Goal: Task Accomplishment & Management: Manage account settings

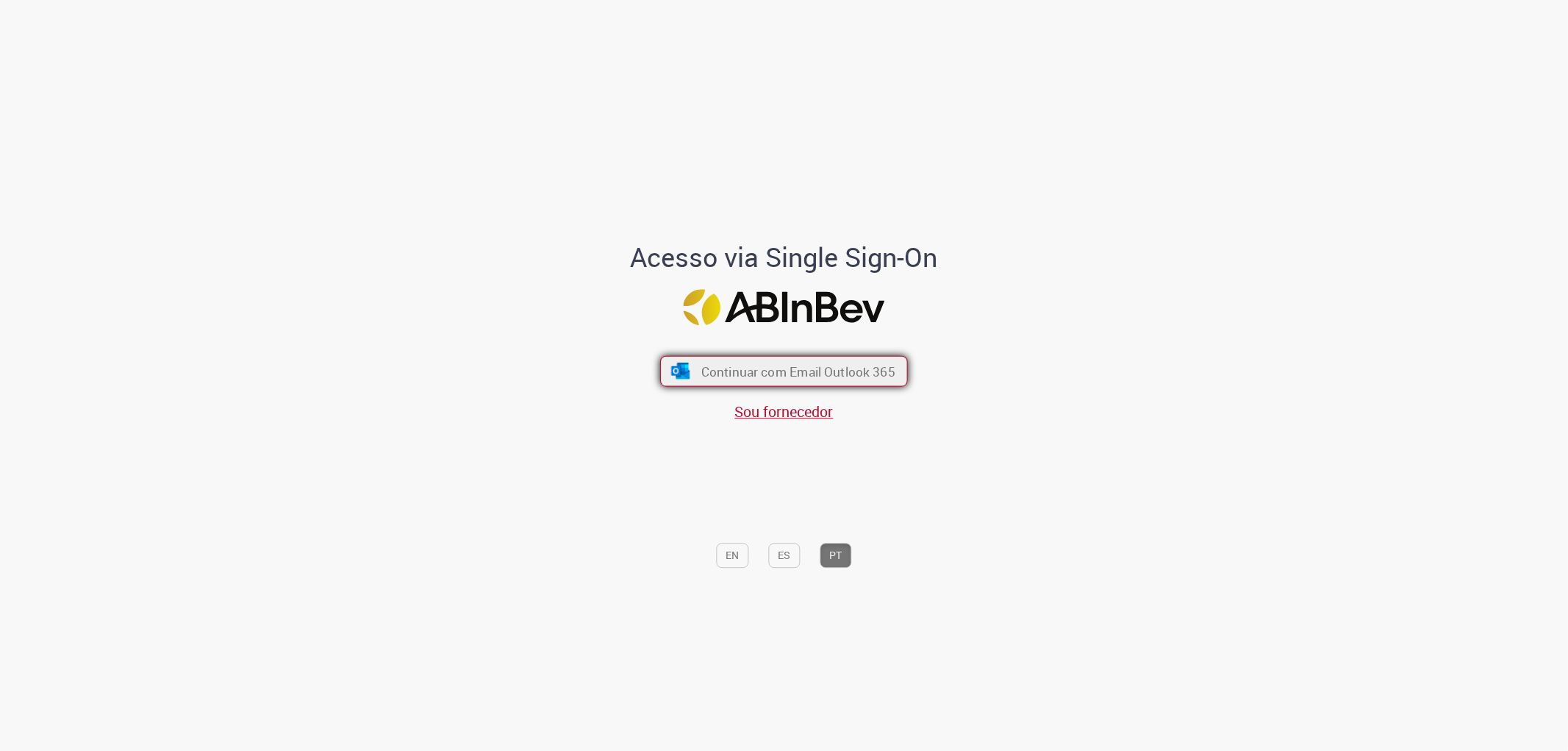
click at [824, 369] on span "Continuar com Email Outlook 365" at bounding box center [798, 371] width 194 height 17
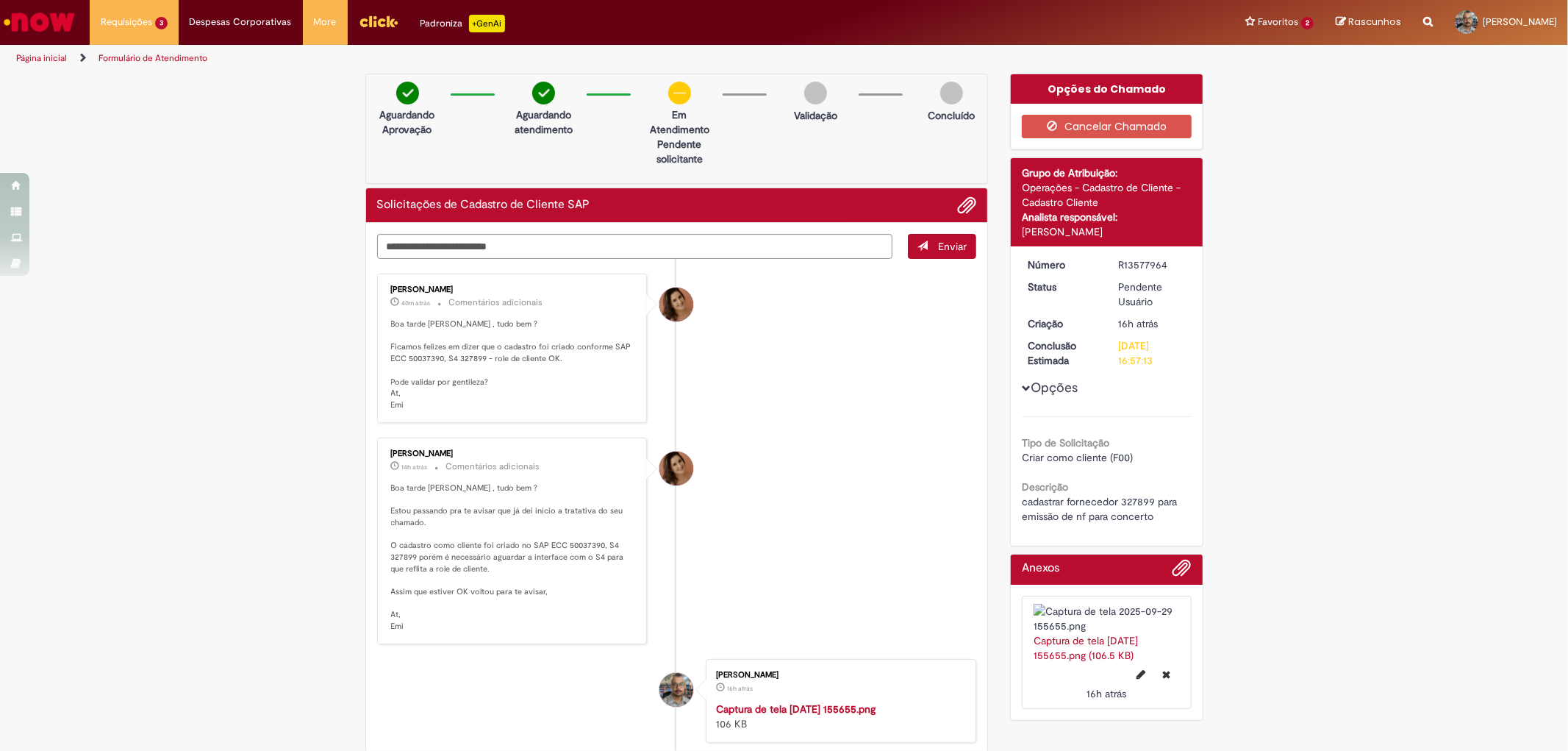
click at [461, 363] on p "Boa tarde [PERSON_NAME] , tudo bem ? Ficamos felizes em dizer que o cadastro fo…" at bounding box center [514, 365] width 245 height 93
click at [464, 354] on p "Boa tarde [PERSON_NAME] , tudo bem ? Ficamos felizes em dizer que o cadastro fo…" at bounding box center [514, 365] width 245 height 93
copy p "327899"
click at [675, 248] on textarea "Digite sua mensagem aqui..." at bounding box center [636, 246] width 516 height 25
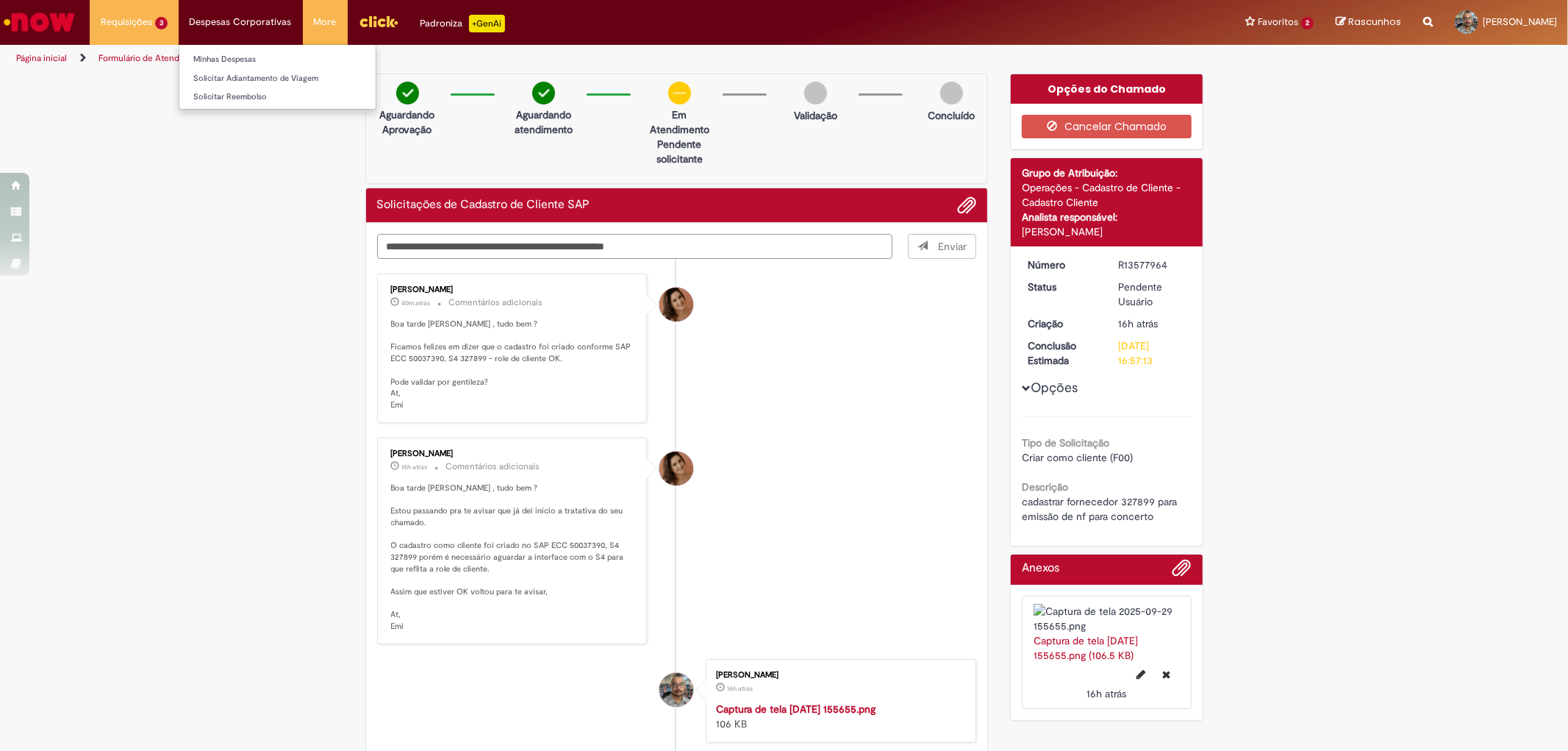
type textarea "**********"
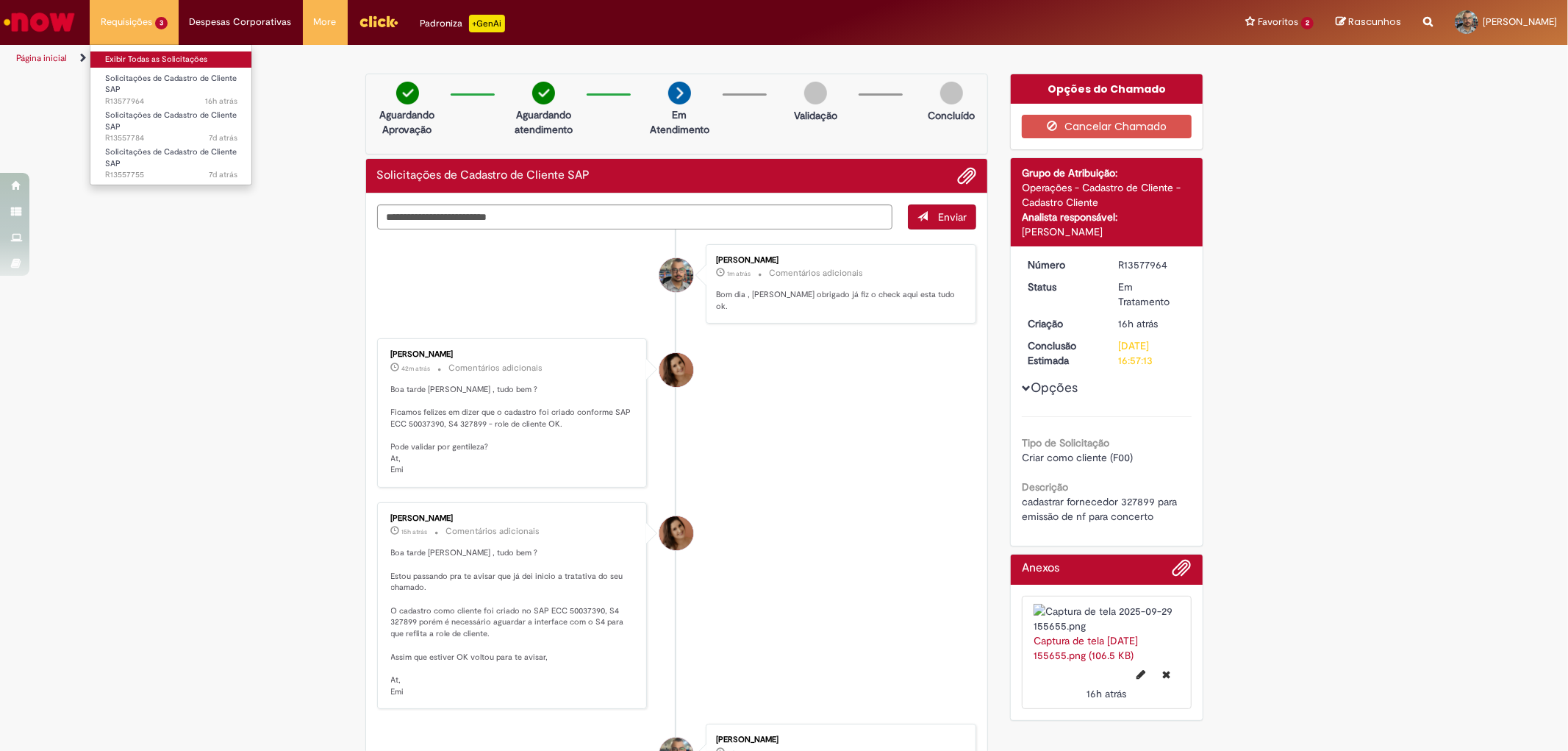
click at [113, 60] on link "Exibir Todas as Solicitações" at bounding box center [171, 59] width 161 height 16
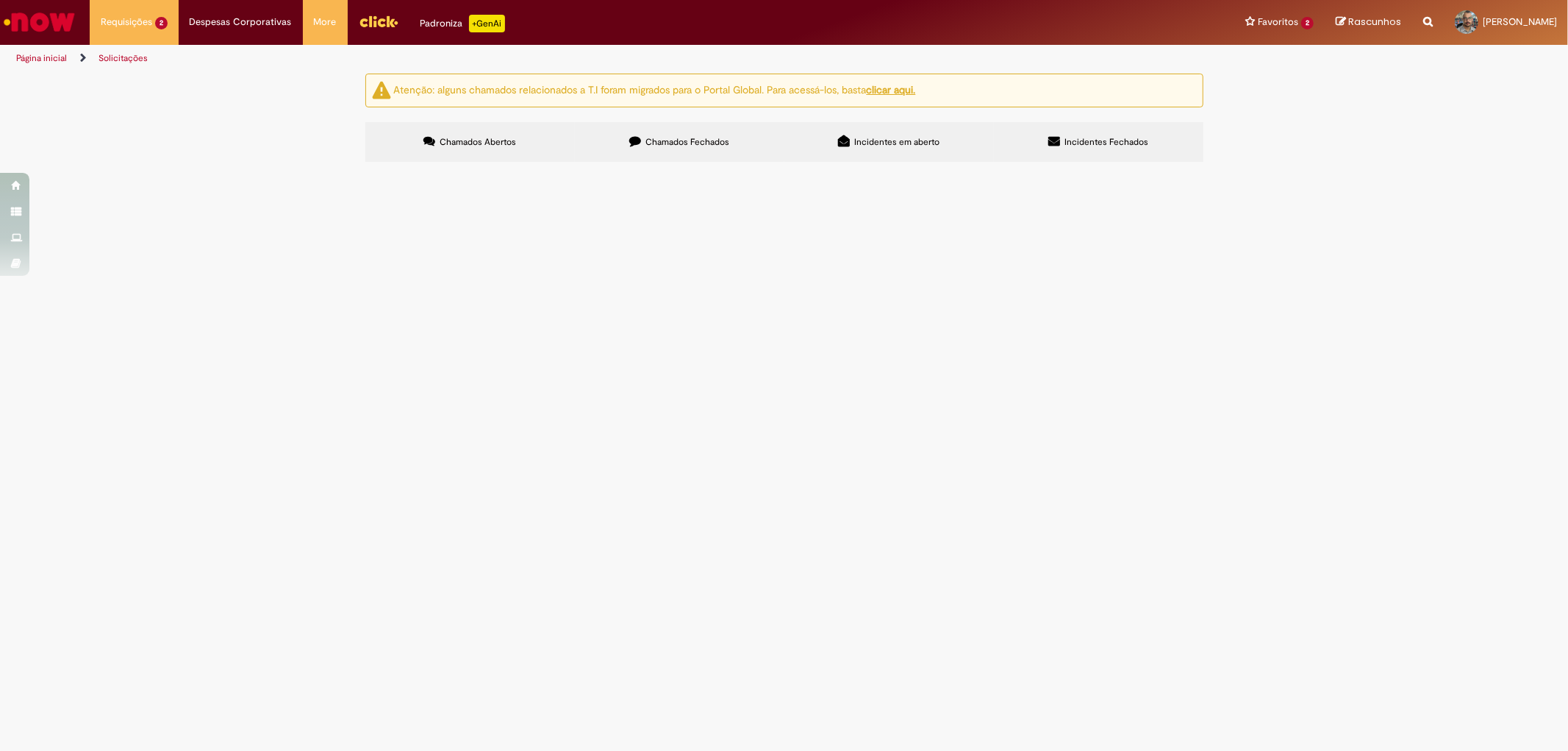
click at [910, 87] on u "clicar aqui." at bounding box center [891, 89] width 49 height 13
click at [0, 0] on span "Solicitações de Cadastro de Cliente SAP" at bounding box center [0, 0] width 0 height 0
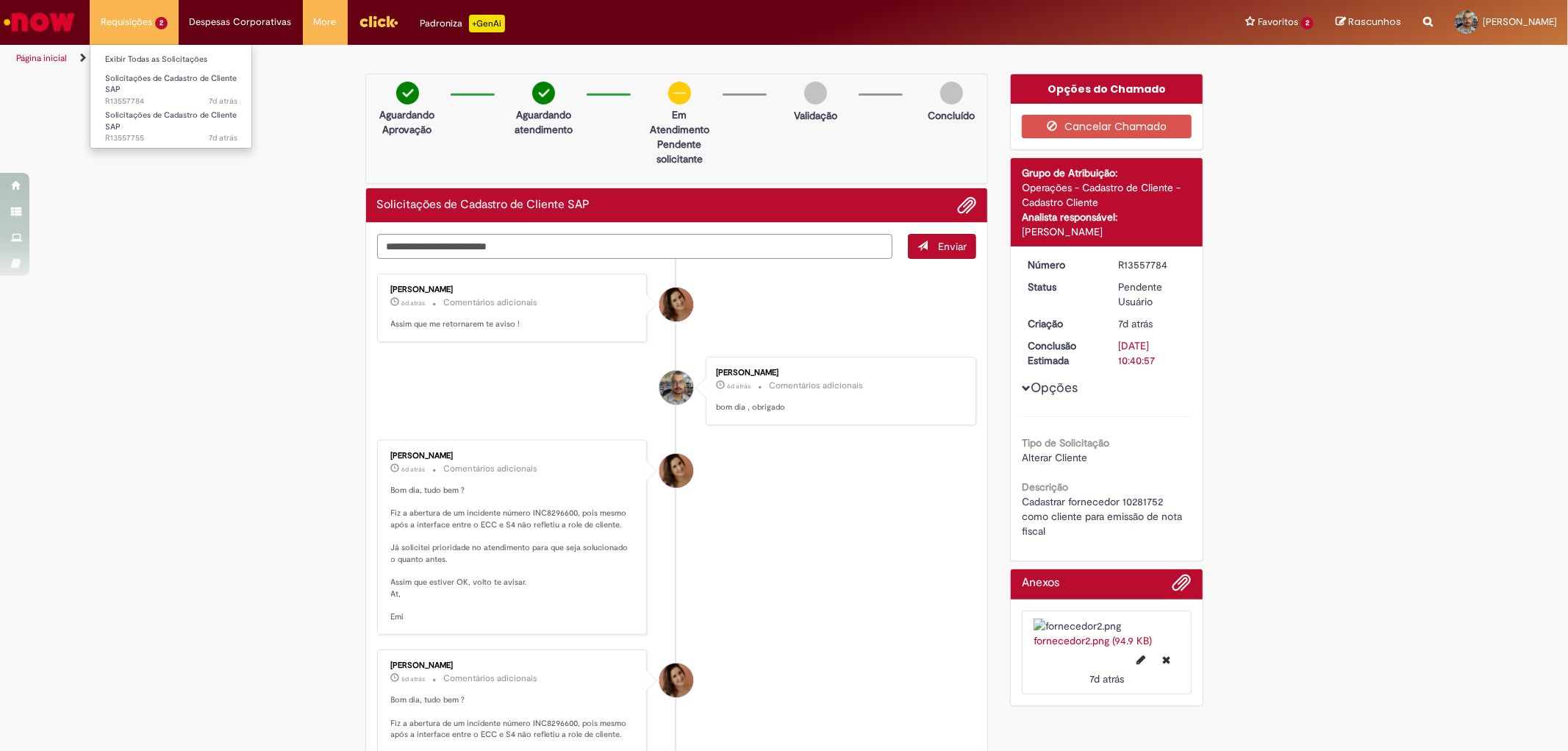
click at [130, 68] on li "Solicitações de Cadastro de Cliente SAP 7d atrás 7 dias atrás R13557784" at bounding box center [171, 85] width 161 height 34
drag, startPoint x: 161, startPoint y: 64, endPoint x: 578, endPoint y: 89, distance: 417.7
click at [161, 64] on link "Exibir Todas as Solicitações" at bounding box center [171, 59] width 161 height 16
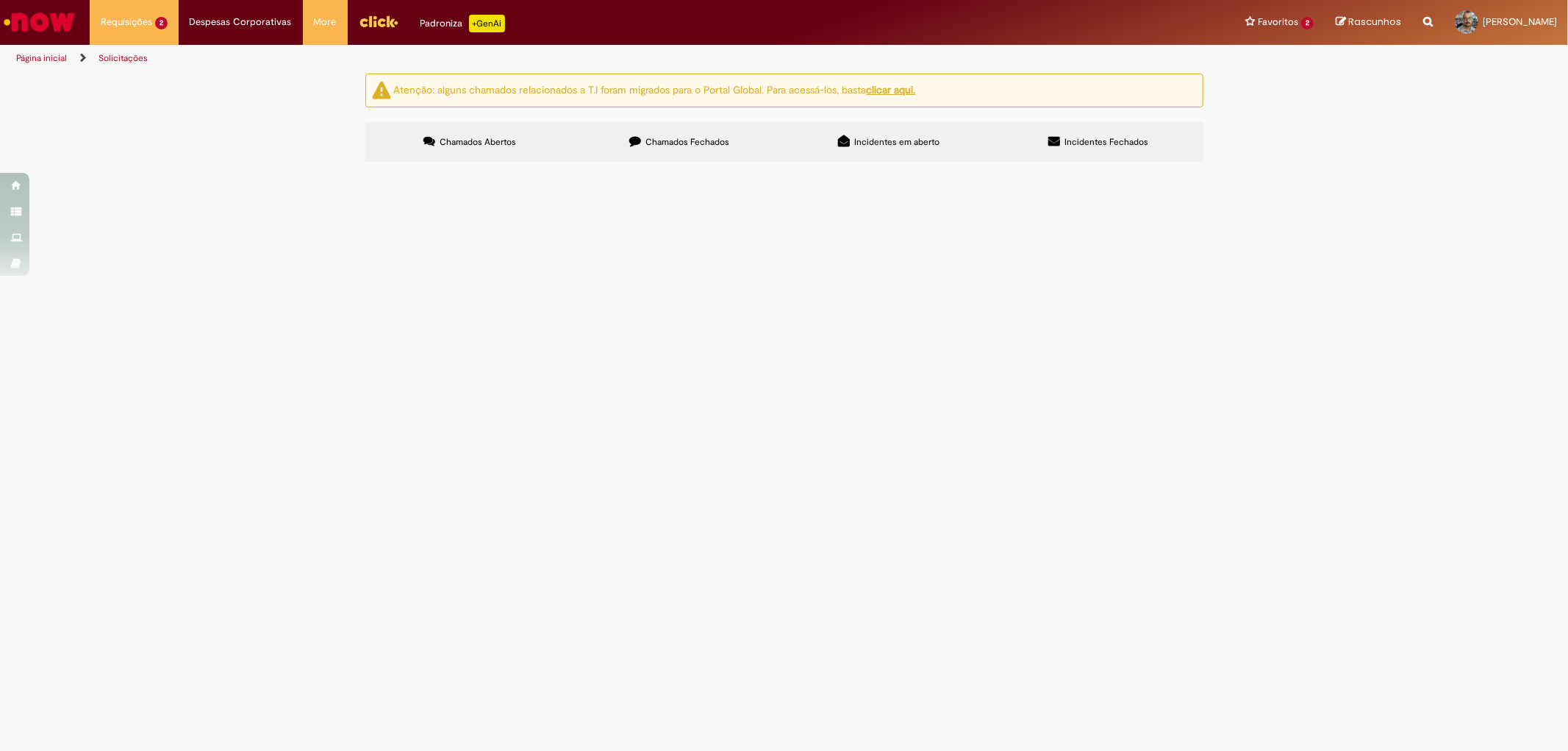
click at [658, 125] on label "Chamados Fechados" at bounding box center [679, 142] width 209 height 40
click at [894, 129] on label "Incidentes em aberto" at bounding box center [889, 142] width 209 height 40
click at [1082, 128] on label "Incidentes Fechados" at bounding box center [1098, 142] width 209 height 40
click at [62, 15] on img "Ir para a Homepage" at bounding box center [39, 22] width 75 height 30
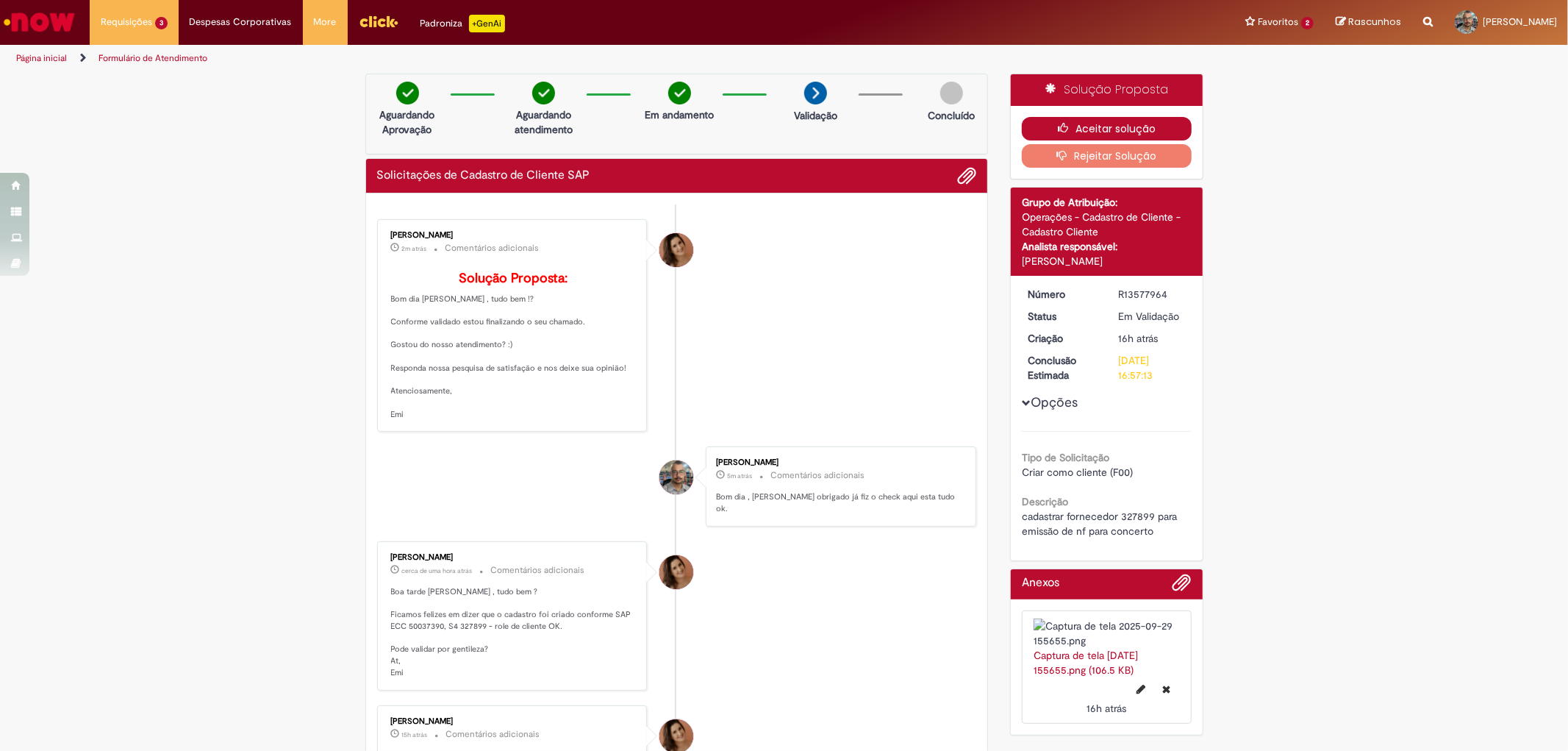
click at [1058, 126] on icon "button" at bounding box center [1066, 128] width 18 height 11
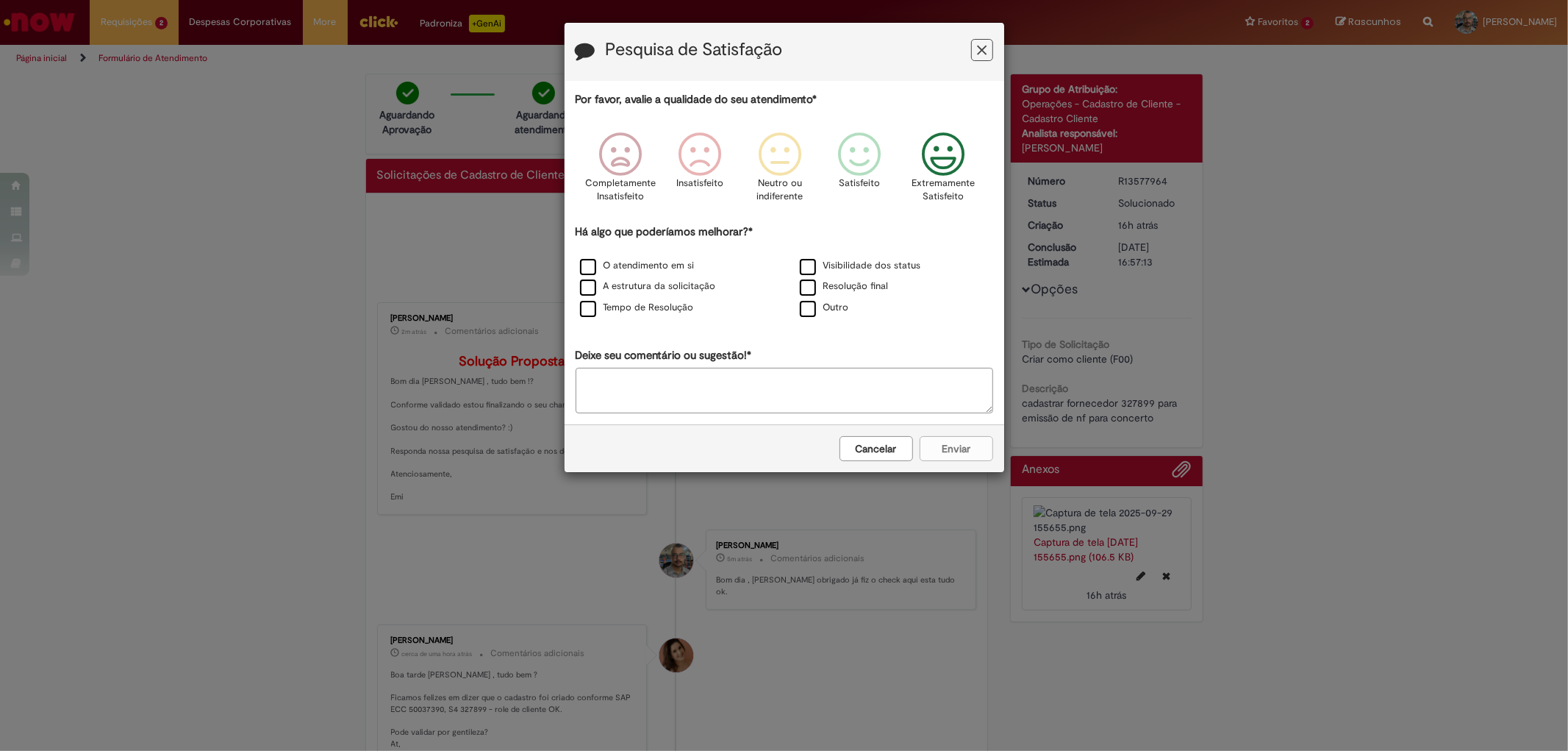
click at [932, 159] on icon "Feedback" at bounding box center [943, 155] width 55 height 44
click at [819, 290] on label "Resolução final" at bounding box center [844, 286] width 89 height 14
click at [678, 268] on label "O atendimento em si" at bounding box center [637, 266] width 115 height 14
click at [945, 447] on button "Enviar" at bounding box center [956, 449] width 74 height 25
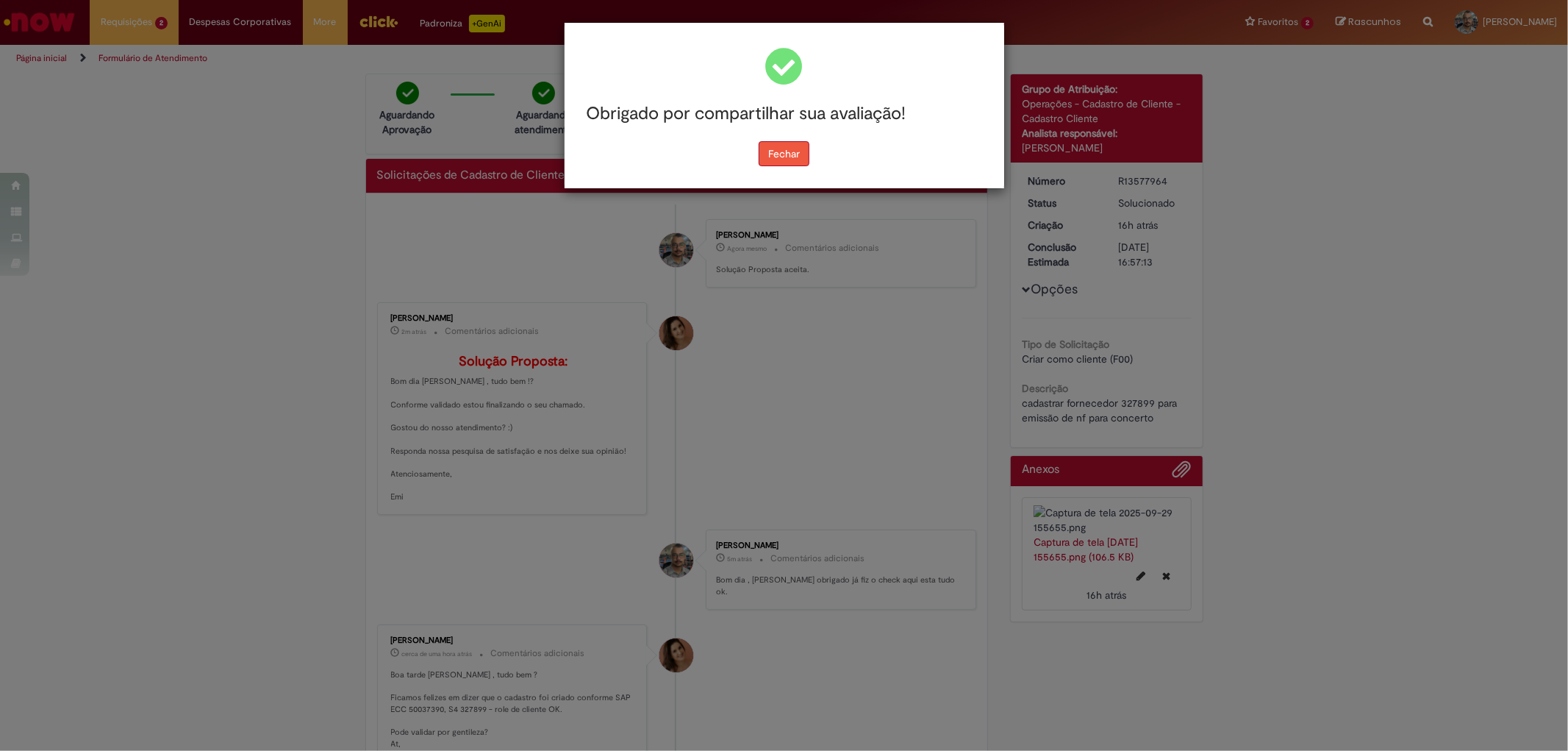
click at [763, 148] on button "Fechar" at bounding box center [784, 153] width 51 height 25
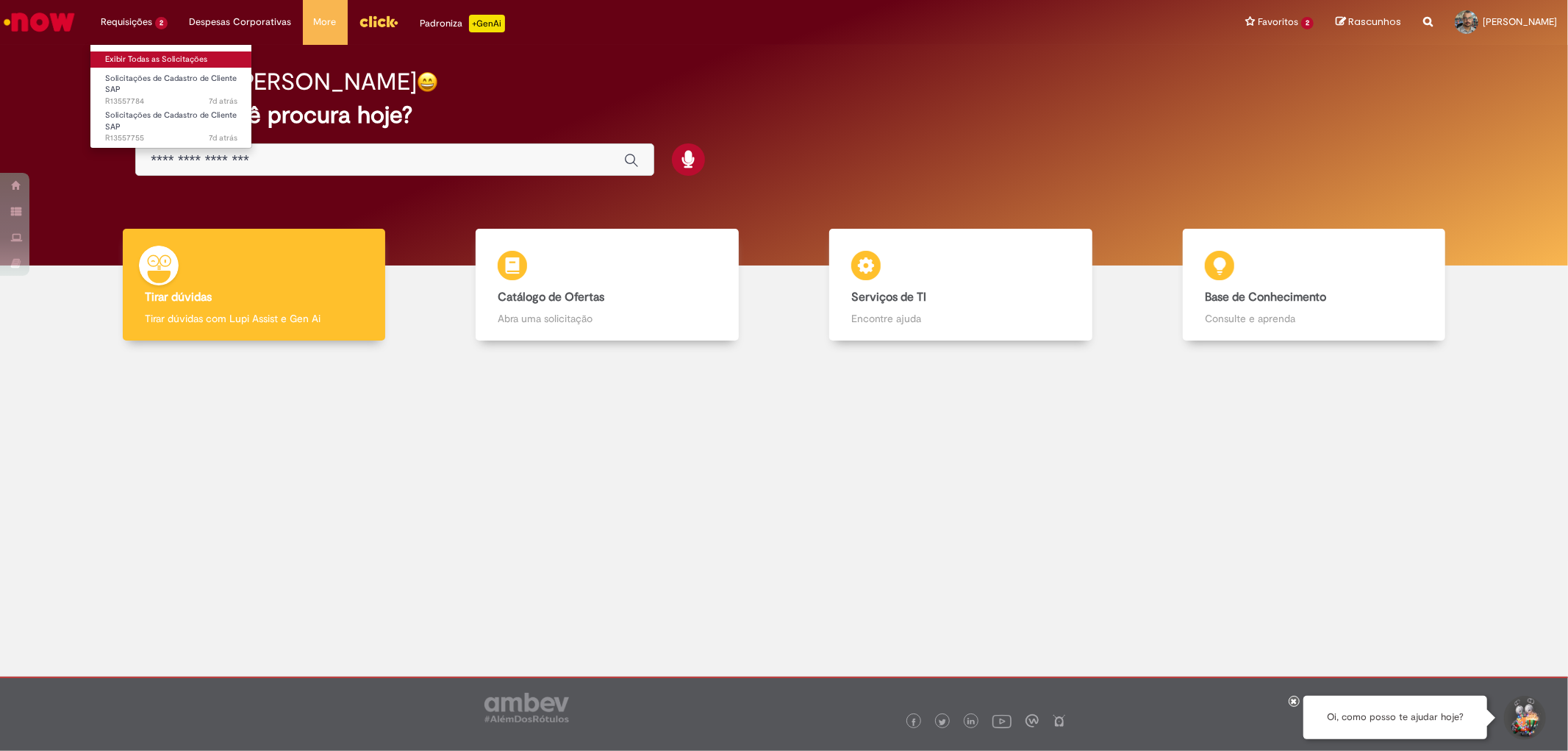
click at [145, 56] on body "Pular para o conteúdo da página Requisições 2 Exibir Todas as Solicitações Soli…" at bounding box center [784, 376] width 1568 height 751
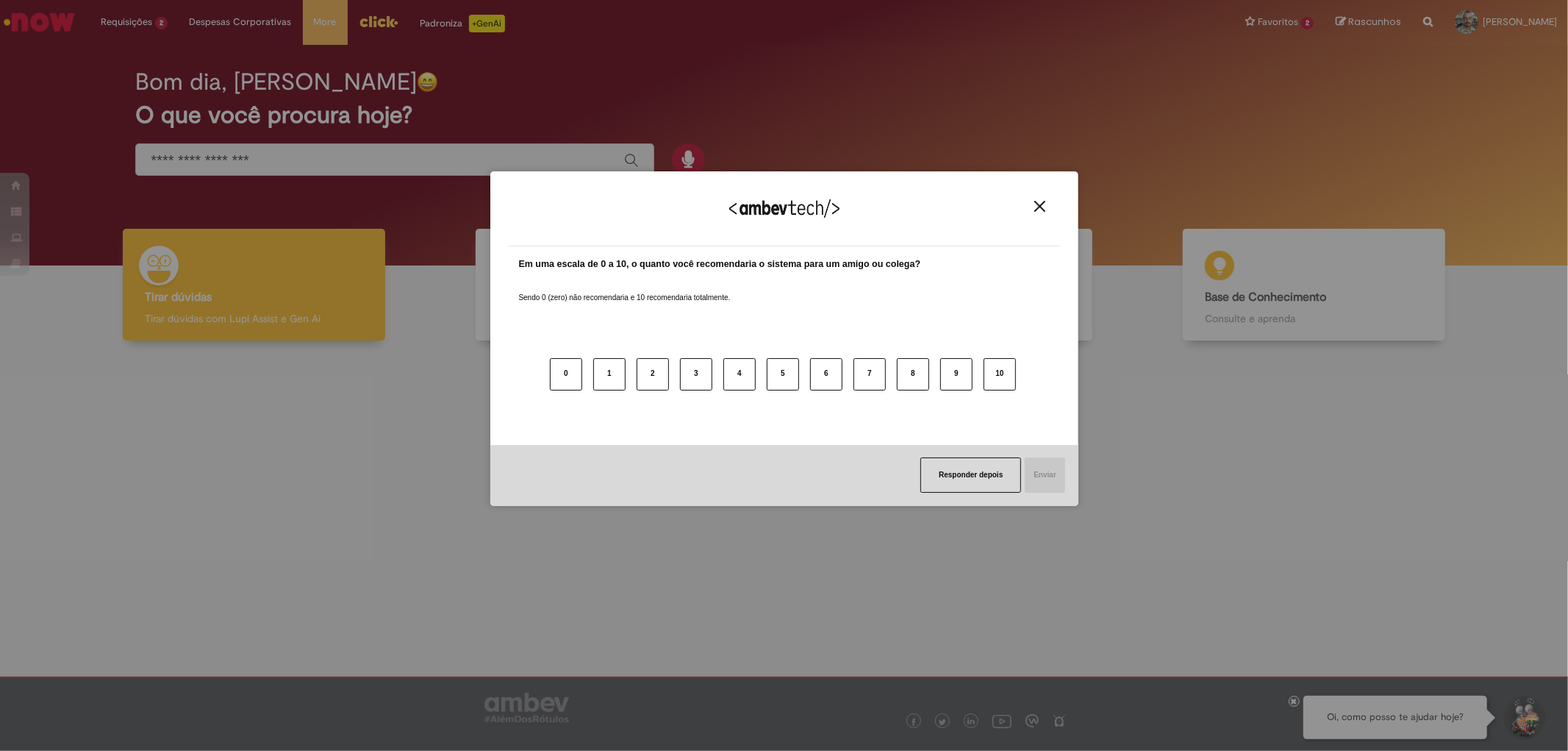
click at [1044, 205] on img "Close" at bounding box center [1040, 206] width 11 height 11
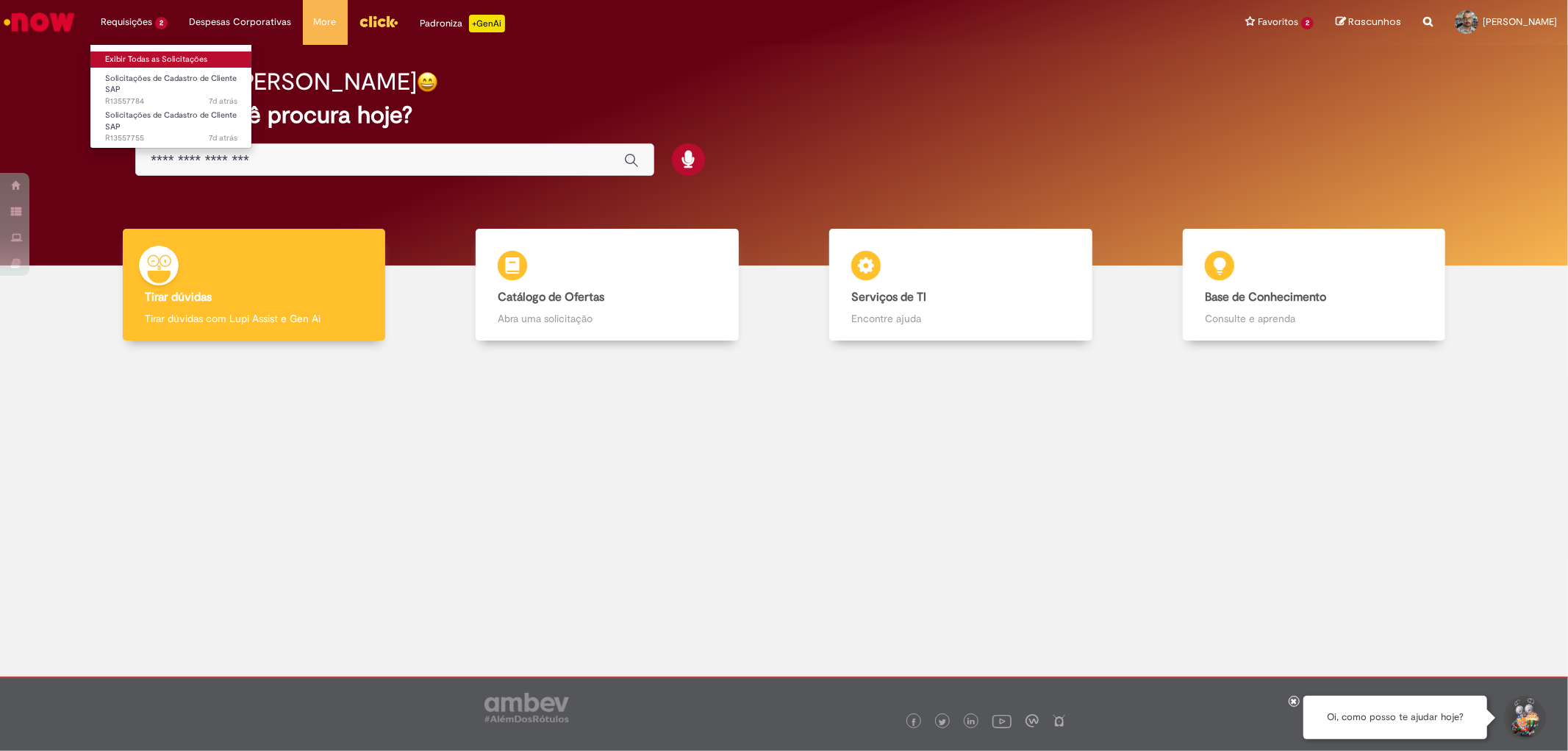
click at [145, 57] on link "Exibir Todas as Solicitações" at bounding box center [171, 59] width 161 height 16
